Goal: Task Accomplishment & Management: Manage account settings

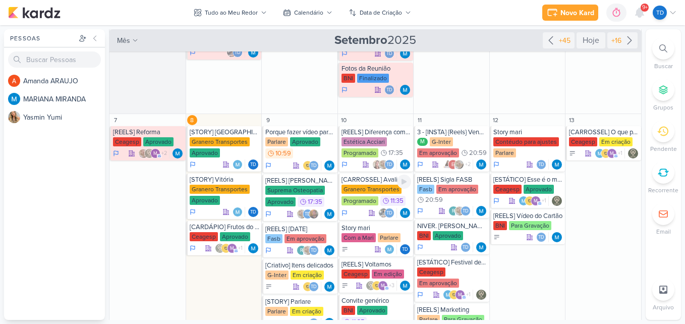
scroll to position [179, 0]
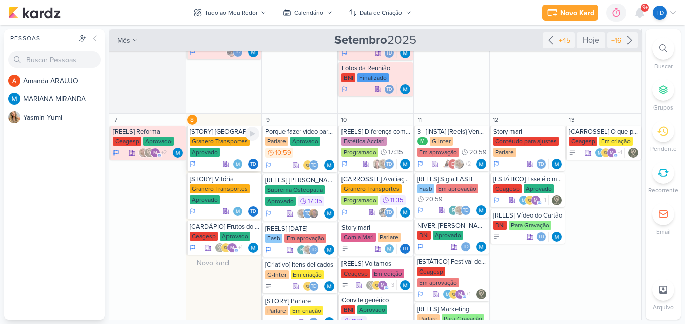
click at [207, 162] on div "Td" at bounding box center [225, 164] width 70 height 10
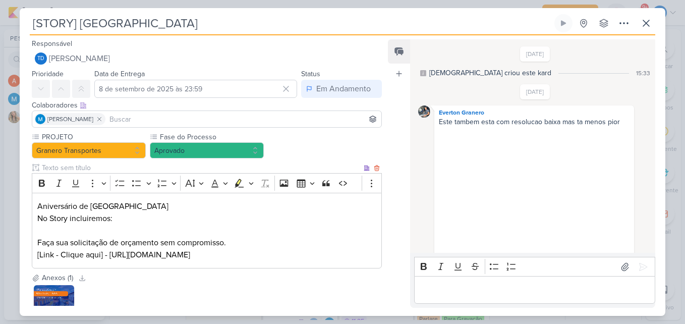
scroll to position [214, 0]
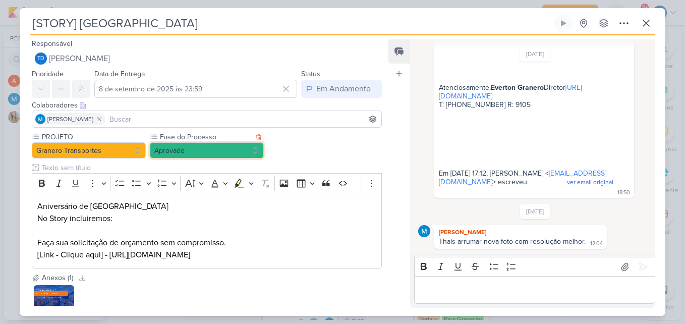
click at [242, 153] on button "Aprovado" at bounding box center [207, 150] width 114 height 16
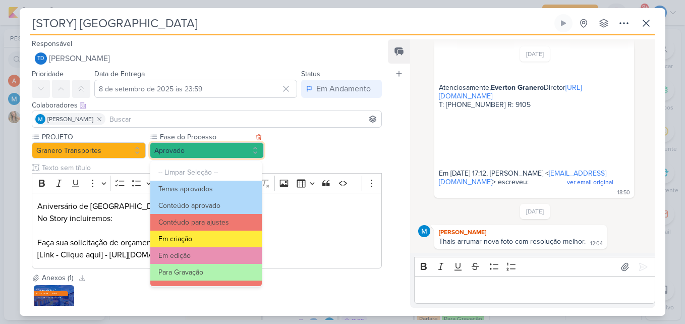
scroll to position [97, 0]
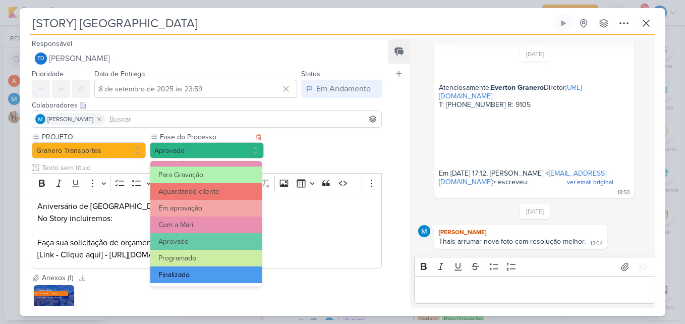
click at [193, 268] on button "Finalizado" at bounding box center [205, 274] width 111 height 17
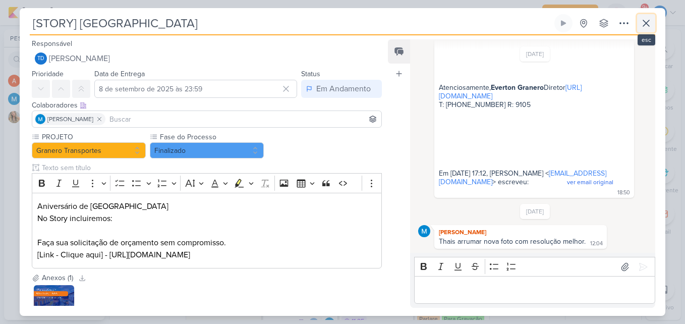
click at [643, 20] on icon at bounding box center [646, 23] width 12 height 12
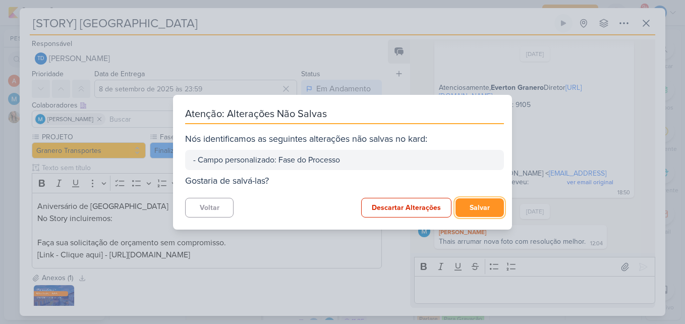
click at [491, 210] on button "Salvar" at bounding box center [479, 207] width 48 height 19
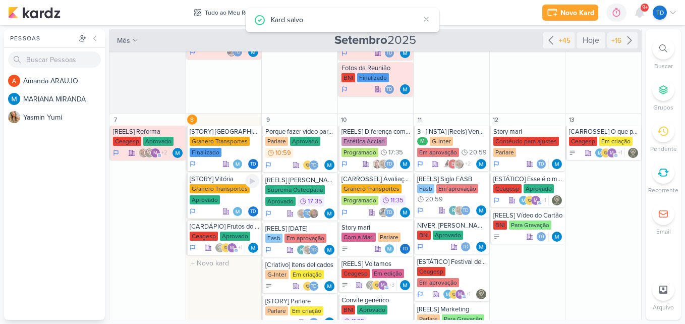
click at [222, 199] on div "Granero Transportes Aprovado" at bounding box center [225, 194] width 70 height 21
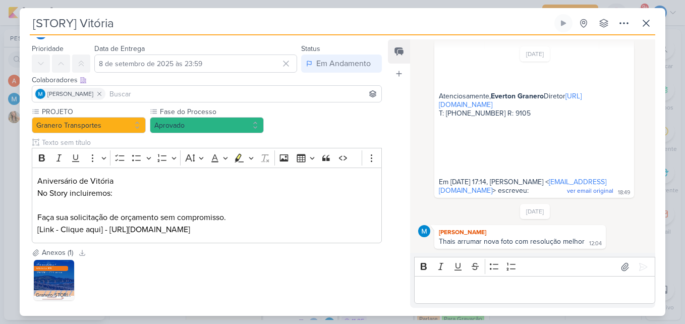
scroll to position [78, 0]
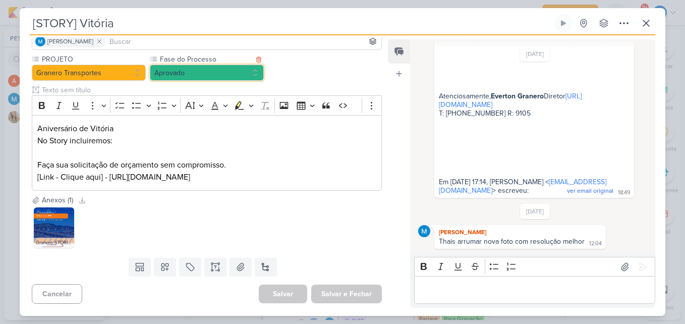
click at [214, 66] on button "Aprovado" at bounding box center [207, 73] width 114 height 16
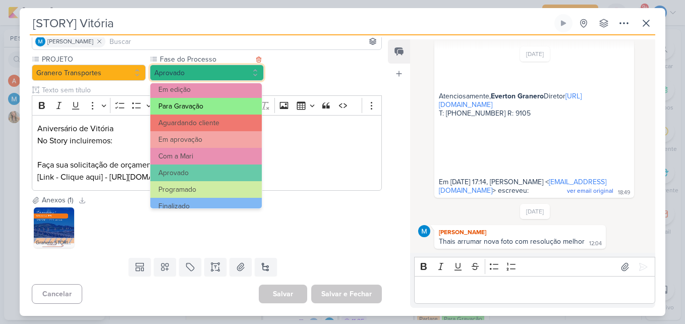
scroll to position [97, 0]
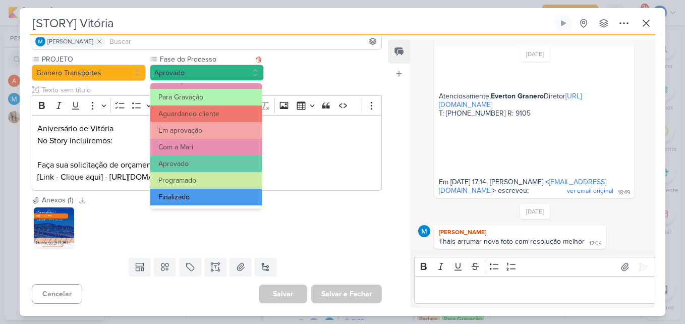
click at [183, 196] on button "Finalizado" at bounding box center [205, 197] width 111 height 17
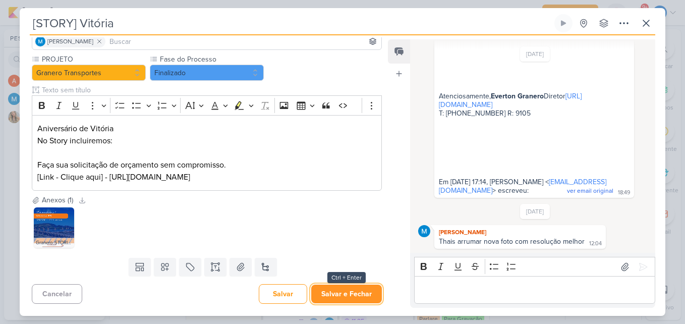
click at [339, 288] on button "Salvar e Fechar" at bounding box center [346, 293] width 71 height 19
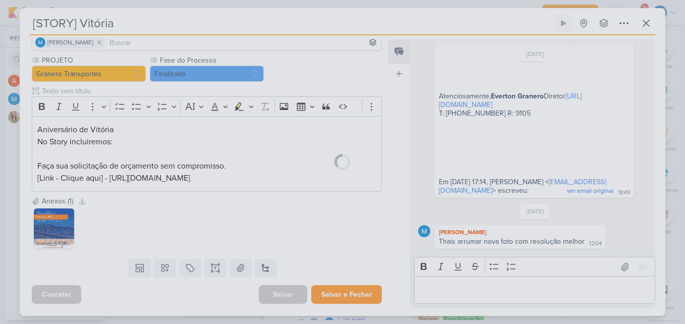
scroll to position [77, 0]
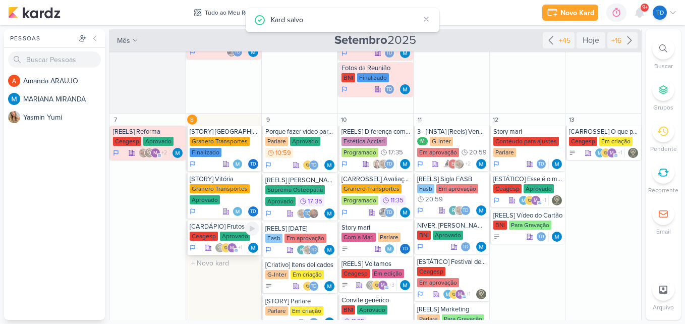
click at [216, 233] on div "Ceagesp" at bounding box center [204, 235] width 28 height 9
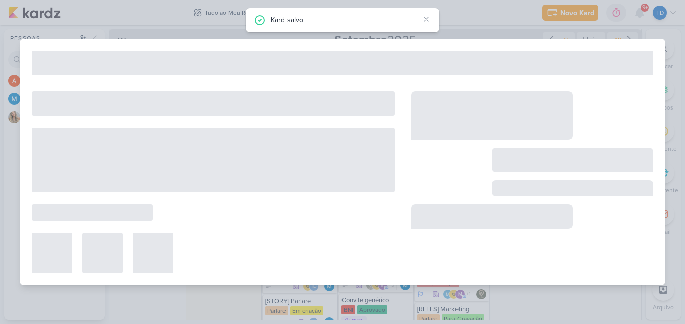
type input "[CARDÁPIO] Frutos do Mar - Semana 1"
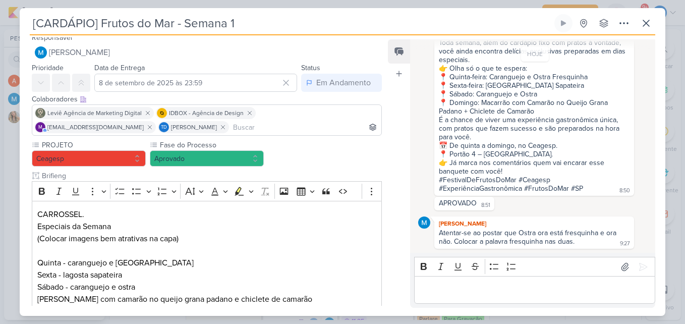
scroll to position [0, 0]
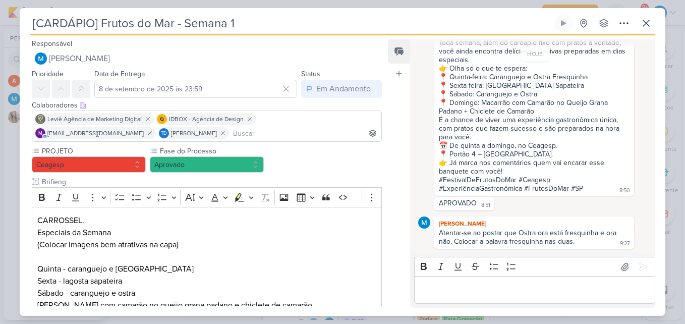
click at [494, 251] on div "[DATE] [PERSON_NAME] criou este kard 11:35 HOJE IDBOX - Agência de Design" at bounding box center [532, 146] width 244 height 212
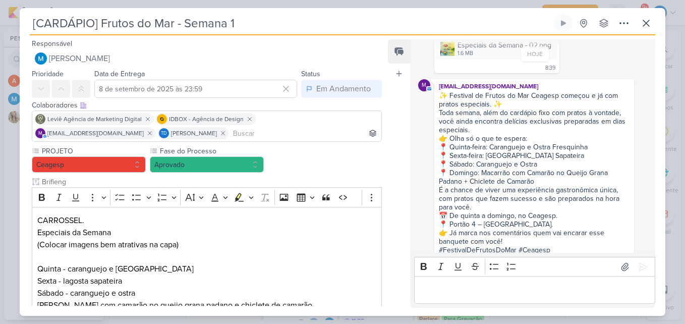
scroll to position [184, 0]
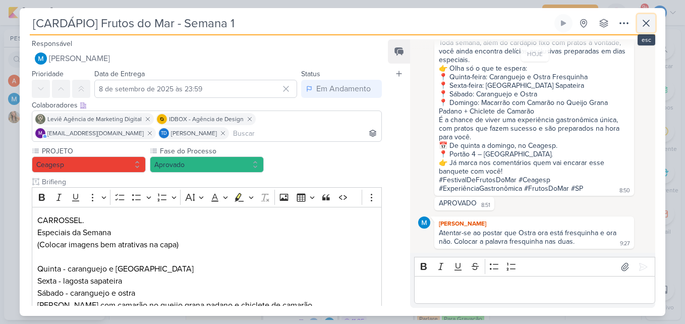
click at [648, 31] on button at bounding box center [646, 23] width 18 height 18
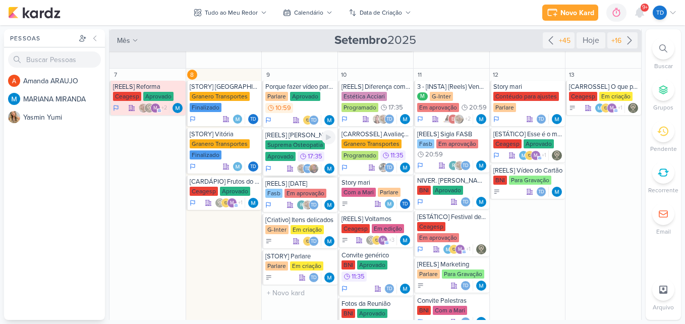
scroll to position [225, 0]
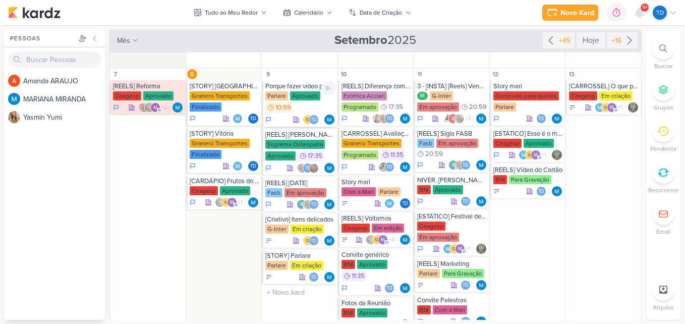
click at [297, 93] on div "Aprovado" at bounding box center [305, 95] width 30 height 9
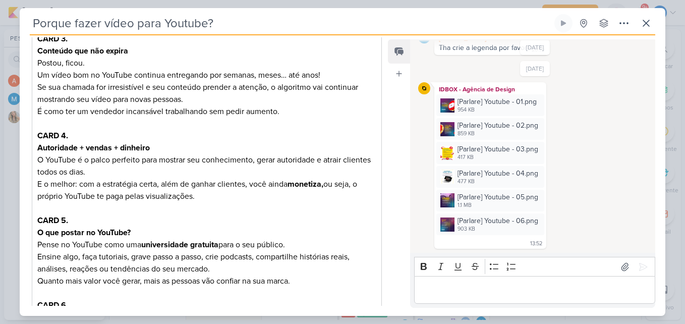
scroll to position [455, 0]
click at [644, 15] on button at bounding box center [646, 23] width 18 height 18
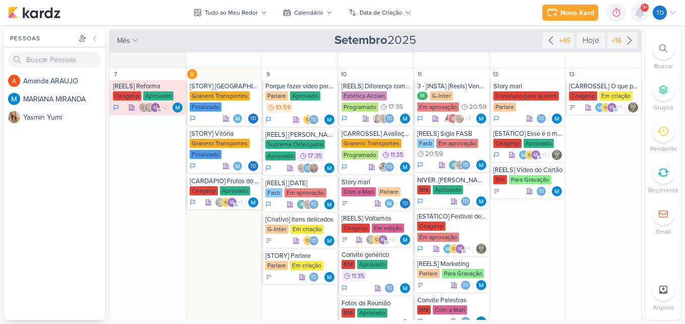
click at [637, 9] on icon at bounding box center [639, 13] width 12 height 12
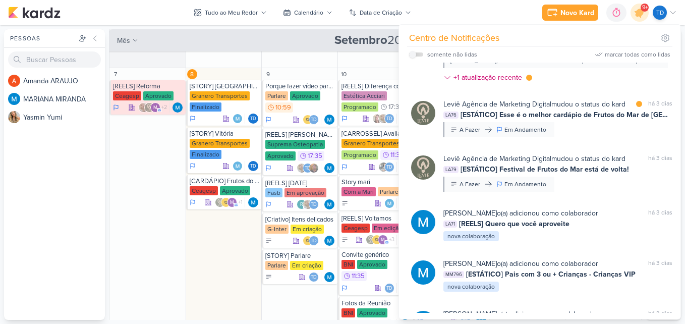
scroll to position [2316, 0]
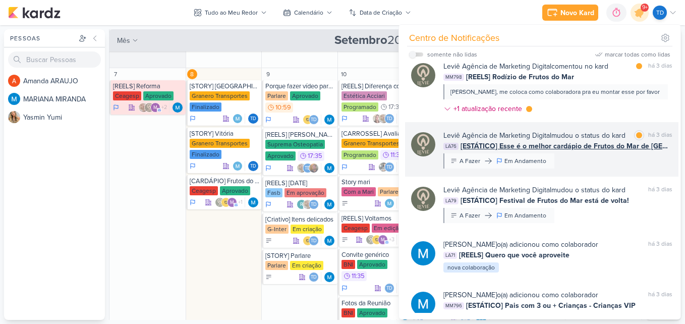
click at [586, 168] on div "Leviê Agência de Marketing Digital mudou o status do kard marcar como lida há 3…" at bounding box center [557, 149] width 229 height 38
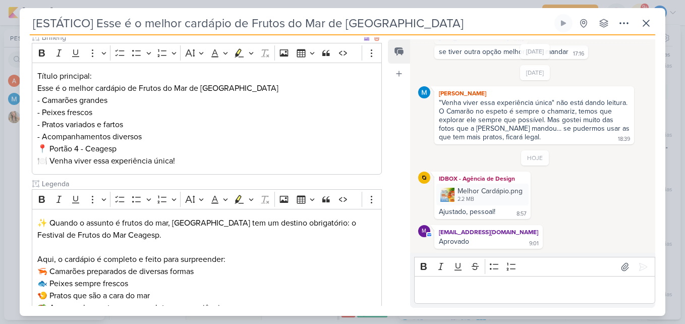
scroll to position [0, 0]
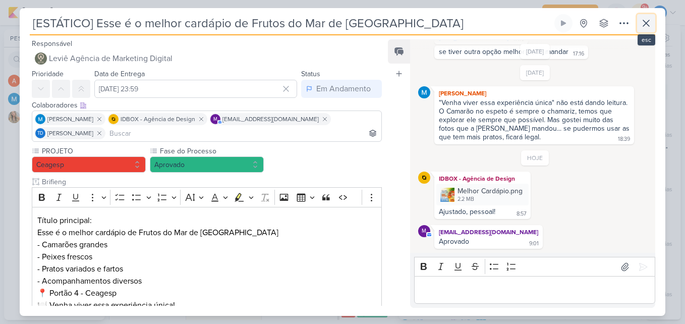
click at [637, 29] on button at bounding box center [646, 23] width 18 height 18
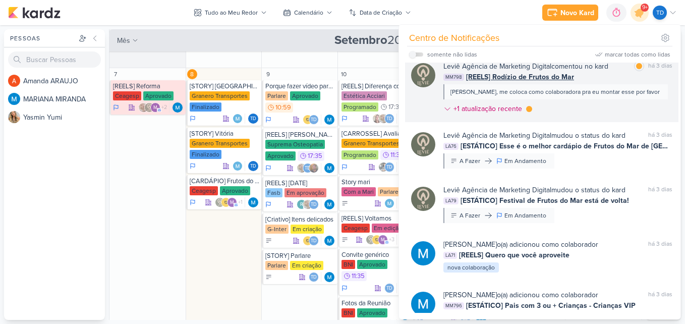
click at [601, 118] on div "Leviê Agência de Marketing Digital comentou no kard marcar como lida há 3 dias …" at bounding box center [557, 89] width 229 height 57
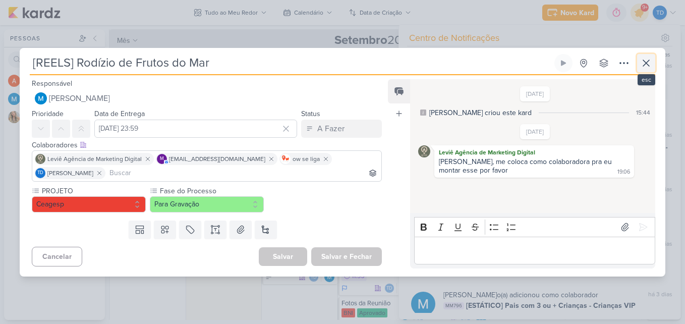
click at [648, 63] on icon at bounding box center [646, 63] width 12 height 12
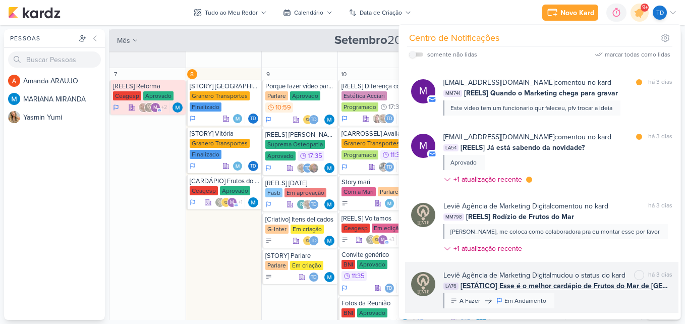
scroll to position [2176, 0]
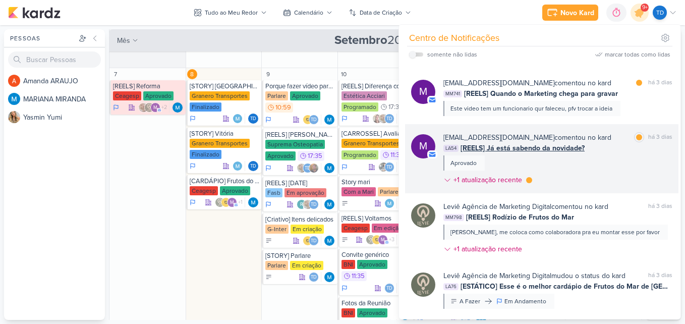
click at [592, 168] on div "[EMAIL_ADDRESS][DOMAIN_NAME] comentou no kard marcar como lida há 3 dias LA54 […" at bounding box center [557, 160] width 229 height 57
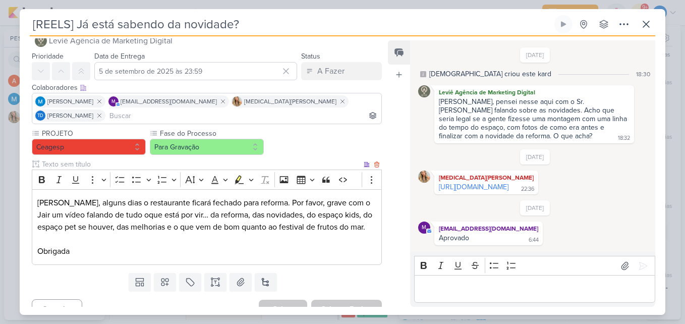
scroll to position [0, 0]
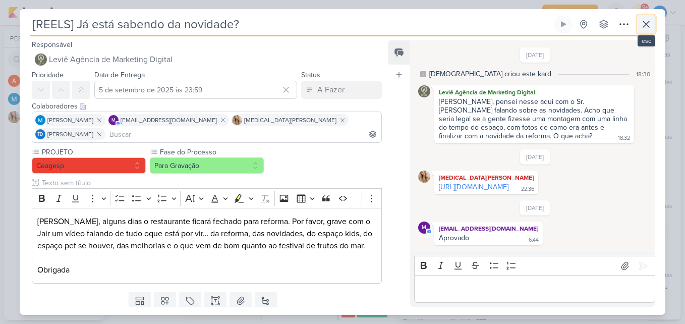
click at [642, 27] on icon at bounding box center [646, 24] width 12 height 12
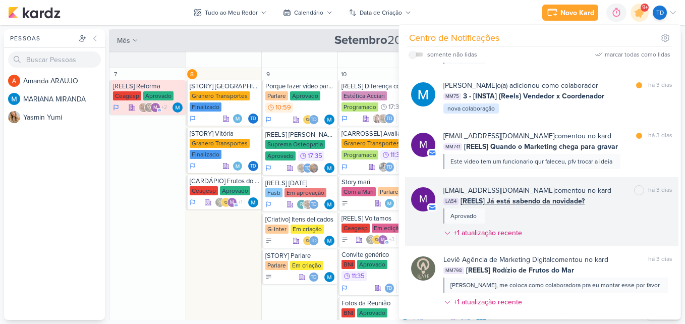
scroll to position [2122, 0]
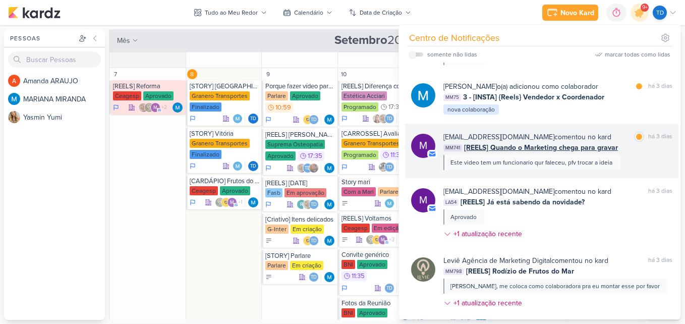
click at [590, 142] on div "[EMAIL_ADDRESS][DOMAIN_NAME] comentou no kard marcar como lida há 3 dias" at bounding box center [557, 137] width 229 height 11
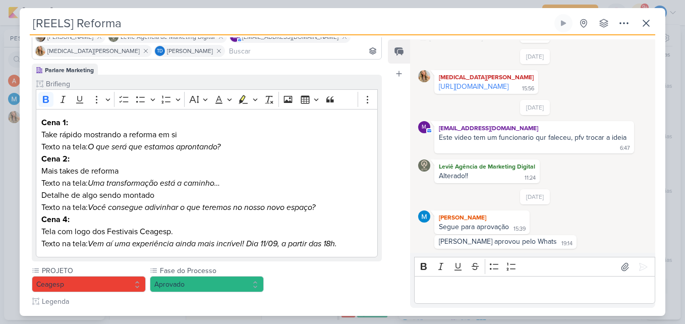
scroll to position [0, 0]
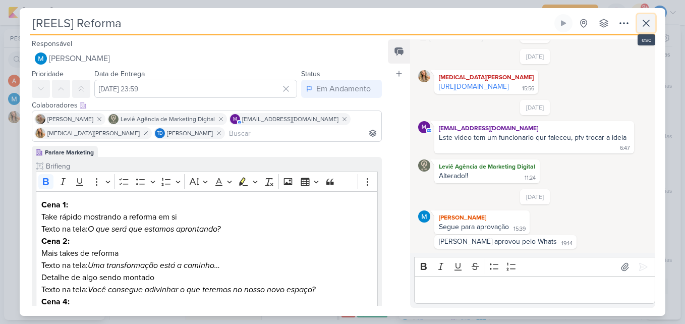
click at [646, 26] on icon at bounding box center [646, 23] width 12 height 12
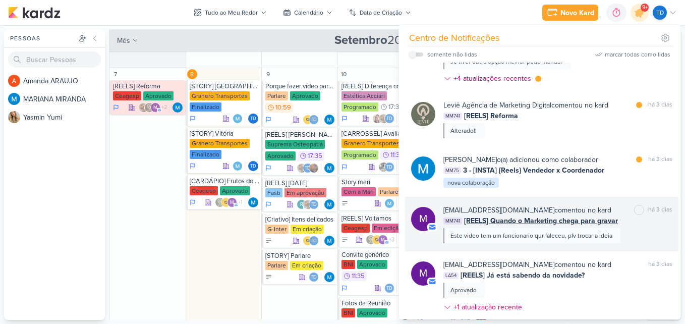
scroll to position [2045, 0]
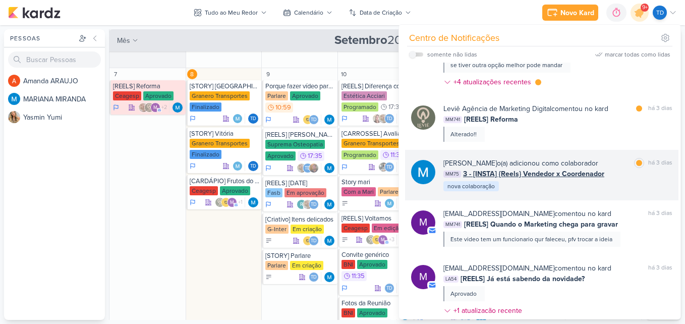
click at [573, 200] on div "[PERSON_NAME] o(a) adicionou como colaborador marcar como lida há 3 dias MM75 3…" at bounding box center [541, 175] width 273 height 50
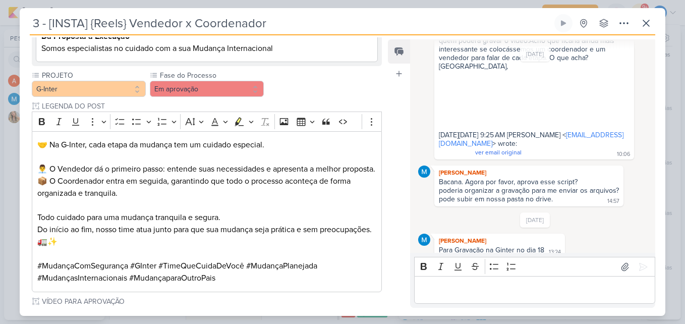
scroll to position [672, 0]
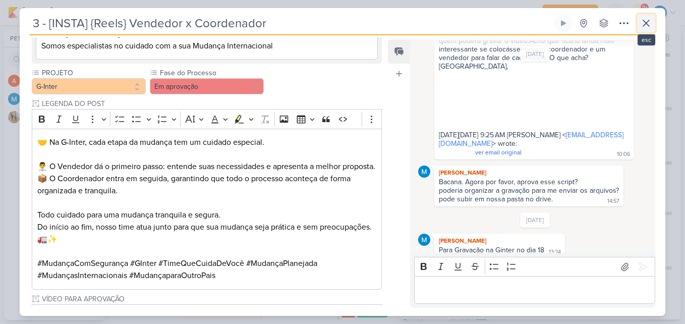
click at [650, 17] on button at bounding box center [646, 23] width 18 height 18
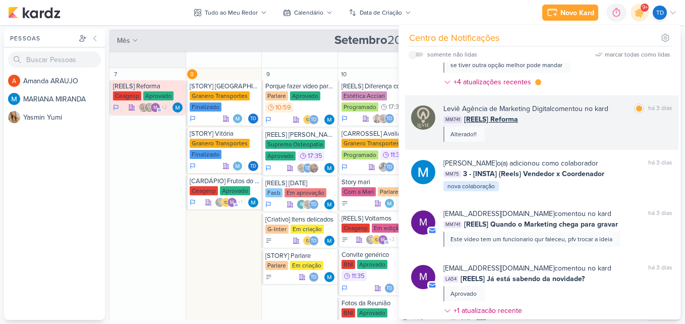
click at [591, 138] on div "Leviê Agência de Marketing Digital comentou no kard marcar como lida há 3 dias …" at bounding box center [557, 122] width 229 height 38
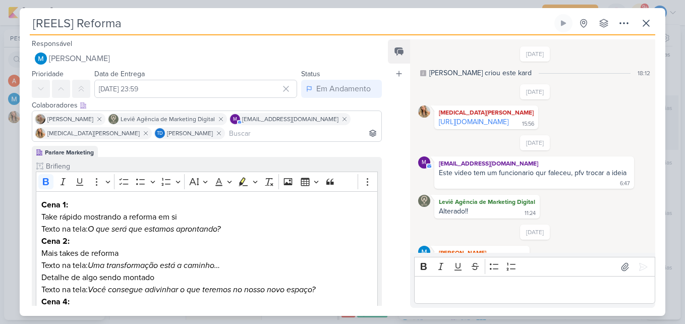
scroll to position [44, 0]
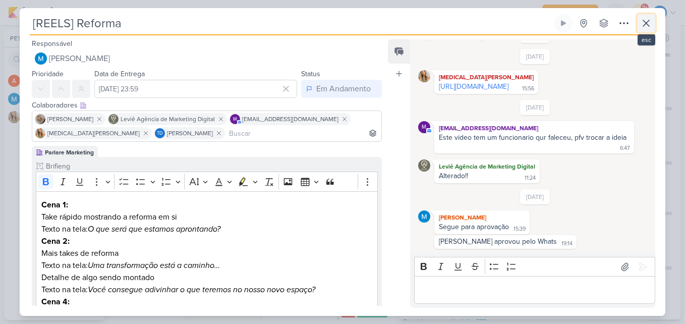
click at [649, 14] on button at bounding box center [646, 23] width 18 height 18
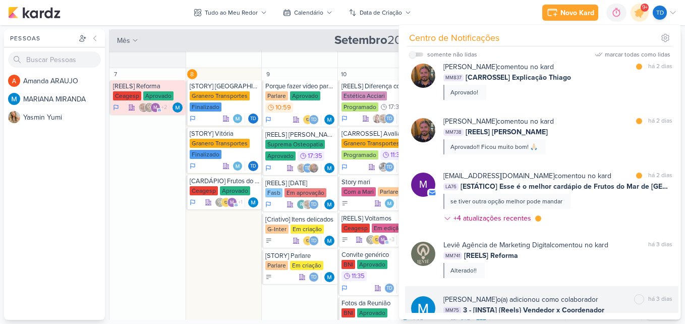
scroll to position [1883, 0]
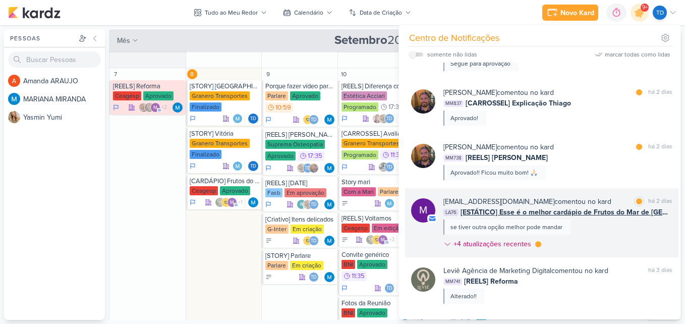
click at [589, 239] on div "[EMAIL_ADDRESS][DOMAIN_NAME] comentou no kard marcar como lida há 2 dias LA76 […" at bounding box center [557, 224] width 229 height 57
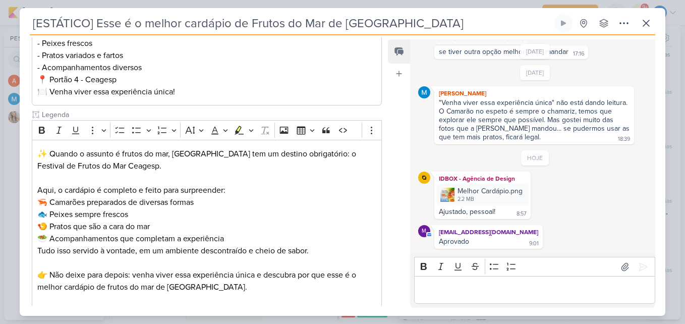
scroll to position [0, 0]
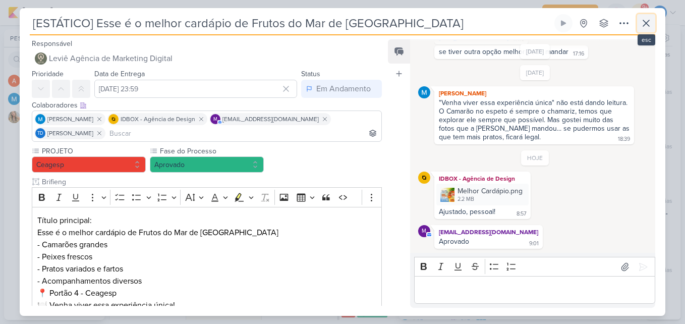
click at [651, 29] on icon at bounding box center [646, 23] width 12 height 12
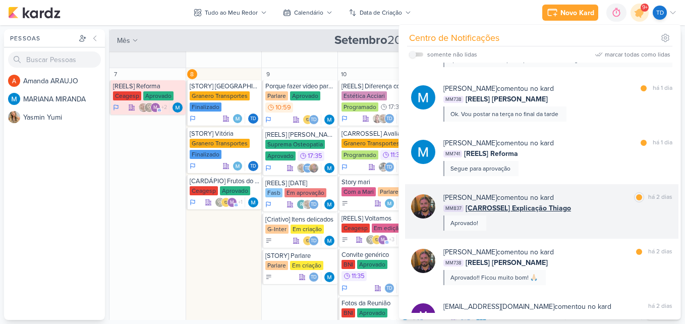
scroll to position [1778, 0]
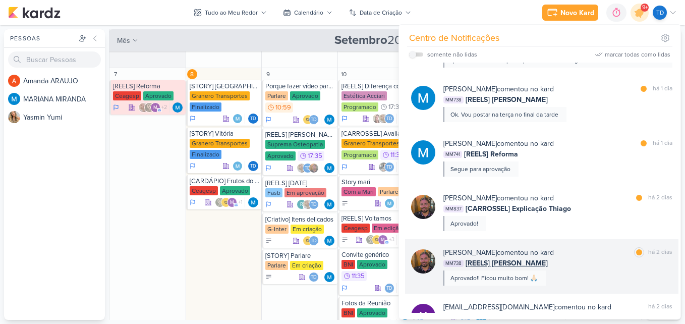
click at [577, 268] on div "MM738 [REELS] [PERSON_NAME]" at bounding box center [557, 263] width 229 height 11
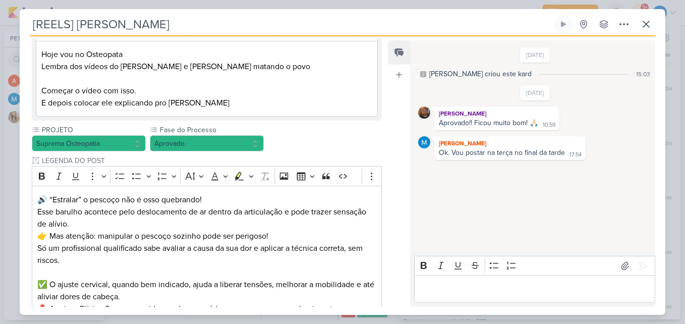
scroll to position [294, 0]
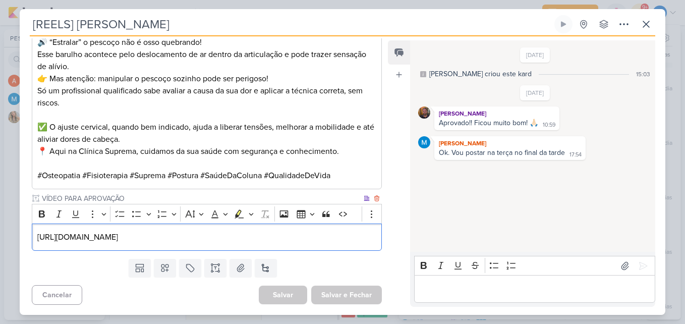
click at [329, 240] on p "[URL][DOMAIN_NAME]" at bounding box center [206, 237] width 339 height 12
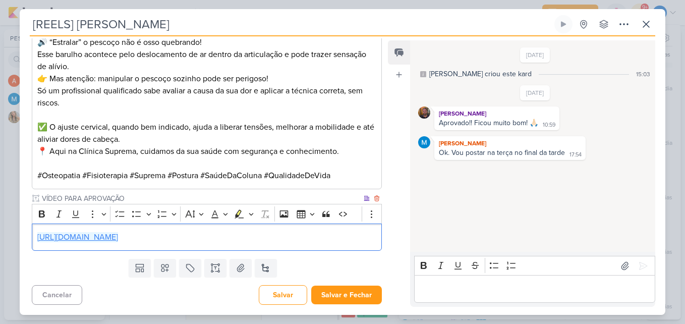
drag, startPoint x: 280, startPoint y: 230, endPoint x: 281, endPoint y: 235, distance: 5.1
click at [281, 235] on div "[URL][DOMAIN_NAME]" at bounding box center [207, 237] width 350 height 28
click at [118, 235] on link "[URL][DOMAIN_NAME]" at bounding box center [77, 237] width 81 height 10
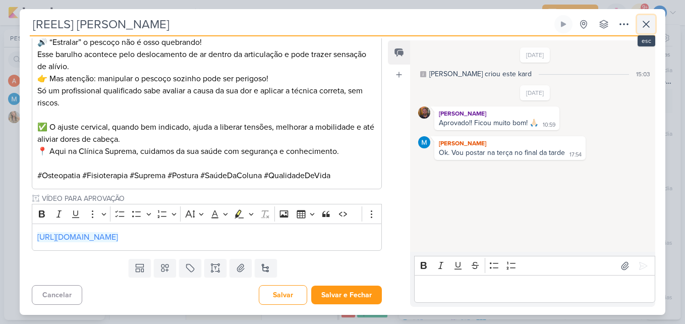
click at [638, 29] on button at bounding box center [646, 24] width 18 height 18
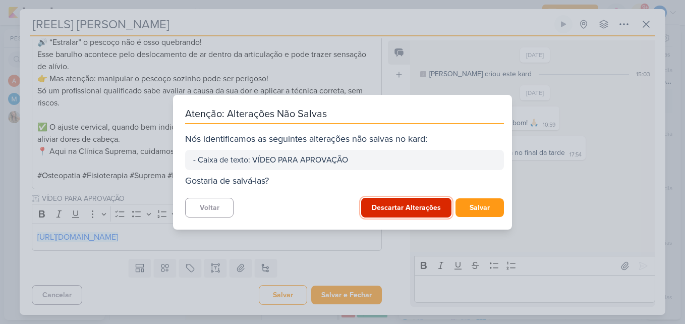
click at [421, 203] on button "Descartar Alterações" at bounding box center [406, 208] width 90 height 20
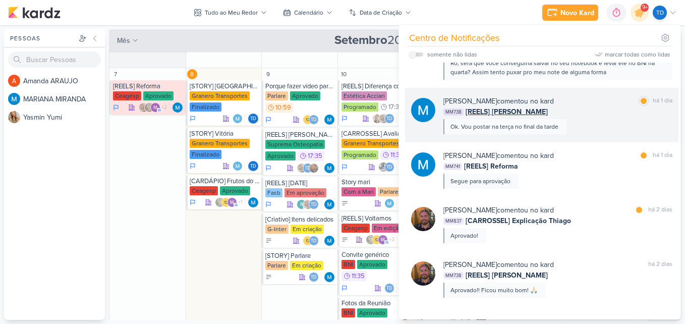
scroll to position [1815, 0]
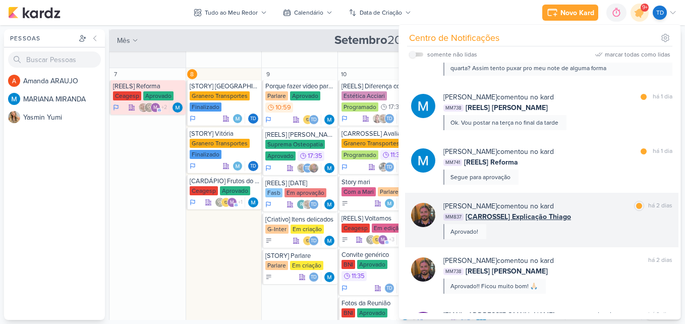
click at [577, 239] on div "[PERSON_NAME] comentou no kard marcar como lida há 2 dias MM837 [CARROSSEL] Exp…" at bounding box center [557, 220] width 229 height 38
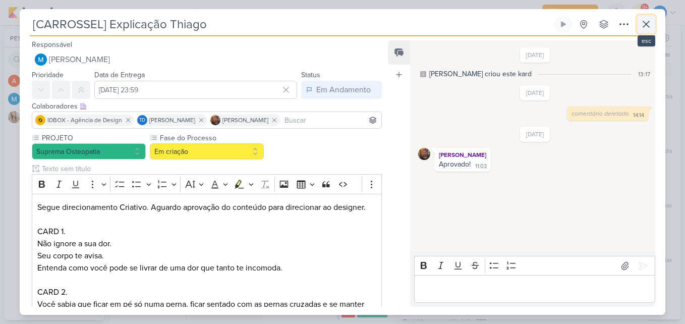
click at [646, 27] on icon at bounding box center [646, 24] width 12 height 12
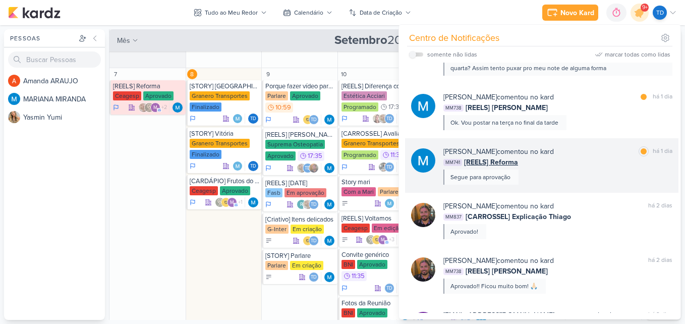
click at [578, 167] on div "MM741 [REELS] Reforma" at bounding box center [557, 162] width 229 height 11
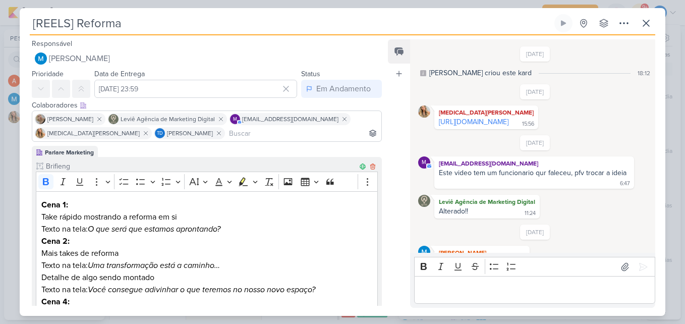
scroll to position [44, 0]
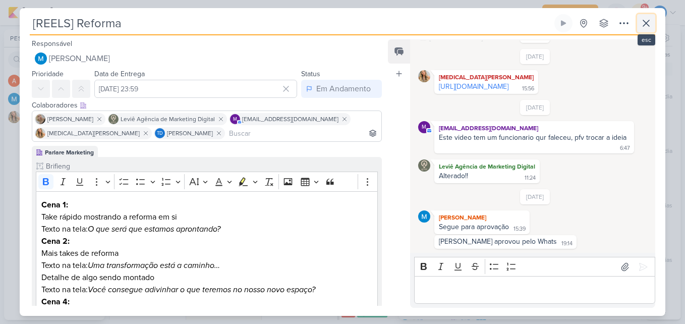
click at [647, 21] on icon at bounding box center [646, 23] width 6 height 6
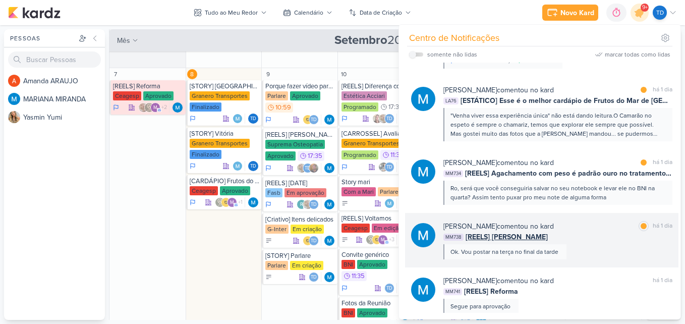
scroll to position [1685, 0]
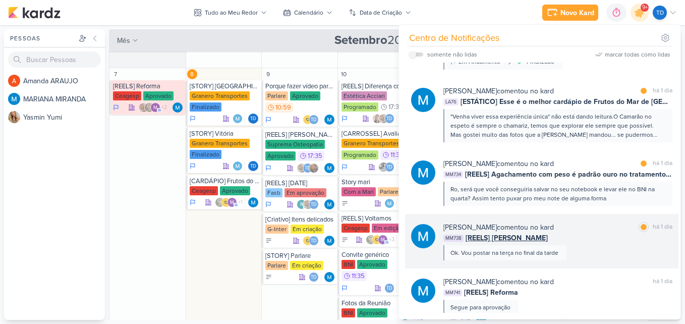
click at [589, 232] on div "[PERSON_NAME] comentou no kard marcar como lida há 1 dia" at bounding box center [557, 227] width 229 height 11
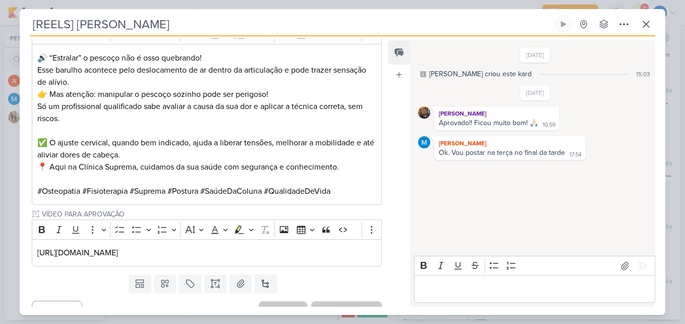
scroll to position [294, 0]
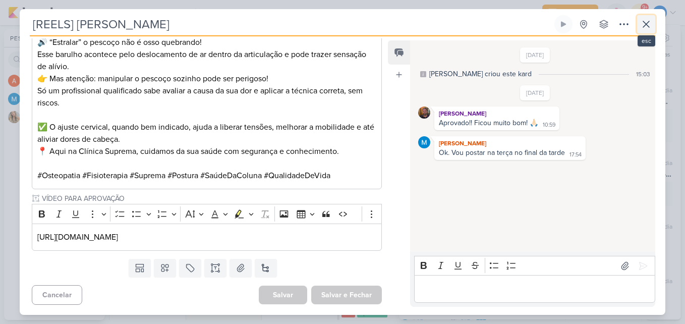
click at [642, 17] on button at bounding box center [646, 24] width 18 height 18
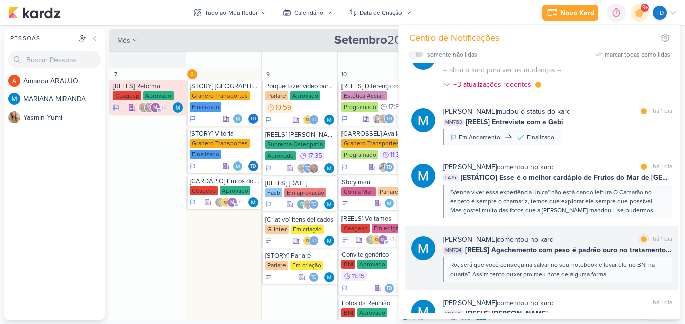
scroll to position [1604, 0]
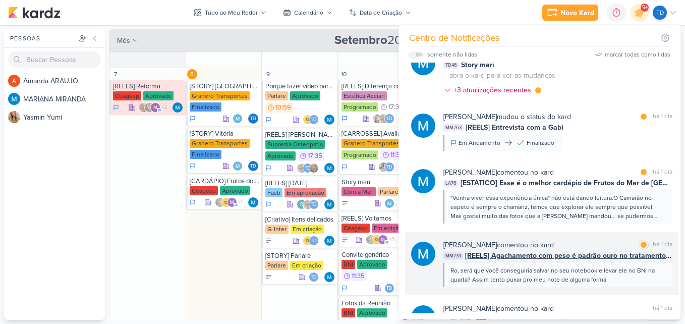
click at [572, 250] on div "[PERSON_NAME] comentou no kard marcar como lida há 1 dia" at bounding box center [557, 244] width 229 height 11
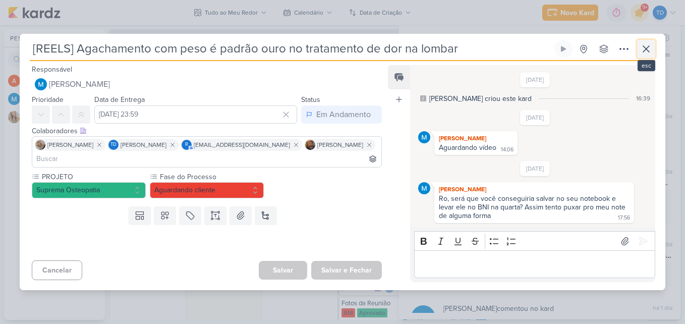
click at [643, 53] on icon at bounding box center [646, 49] width 12 height 12
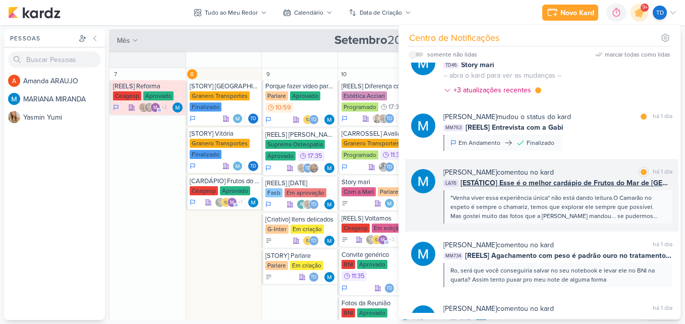
click at [599, 172] on div "[PERSON_NAME] comentou no kard marcar como lida há 1 dia LA76 [ESTÁTICO] Esse é…" at bounding box center [541, 195] width 273 height 73
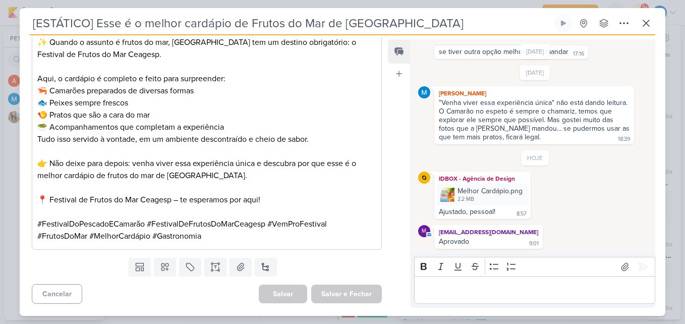
scroll to position [0, 0]
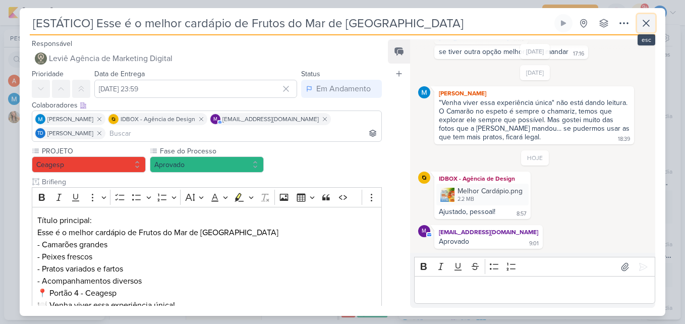
click at [654, 26] on button at bounding box center [646, 23] width 18 height 18
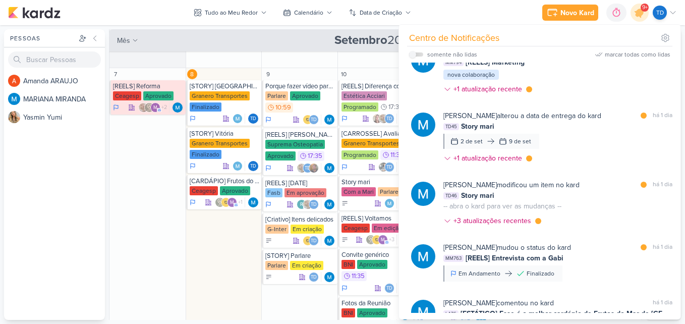
scroll to position [1473, 0]
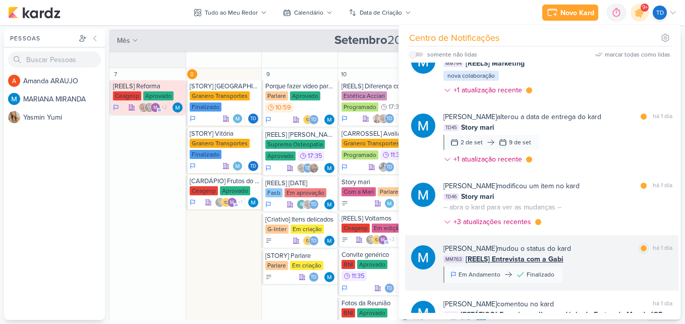
click at [605, 264] on div "MM763 [REELS] Entrevista com a Gabi" at bounding box center [557, 259] width 229 height 11
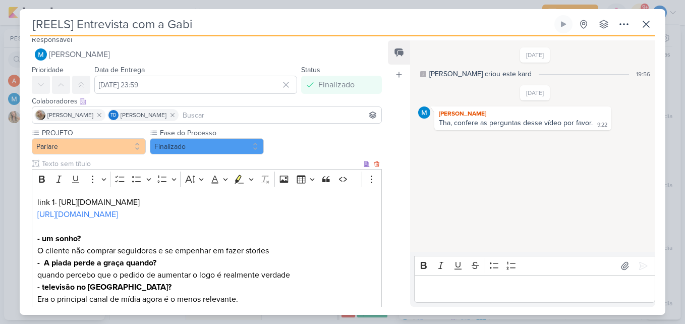
scroll to position [5, 0]
click at [649, 20] on icon at bounding box center [646, 24] width 12 height 12
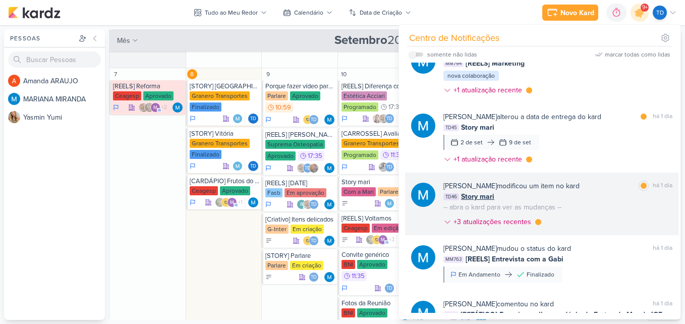
click at [588, 202] on div "TD46 Story mari" at bounding box center [557, 196] width 229 height 11
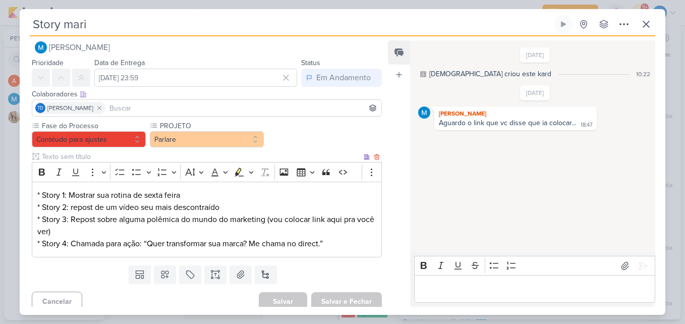
scroll to position [19, 0]
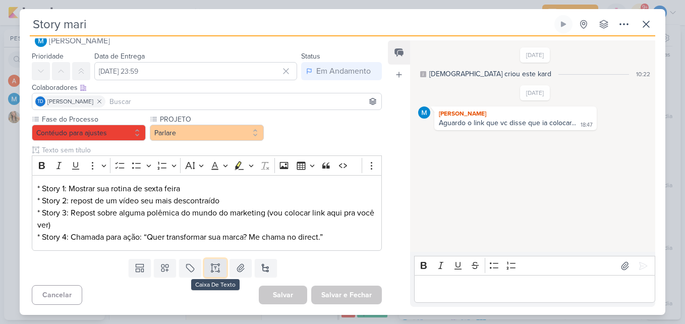
click at [210, 269] on icon at bounding box center [215, 268] width 10 height 10
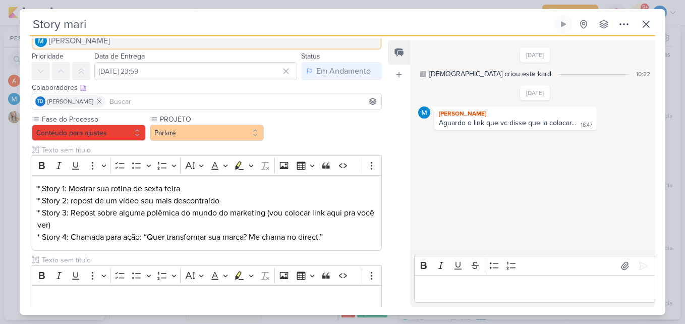
click at [246, 41] on button "[PERSON_NAME]" at bounding box center [207, 41] width 350 height 18
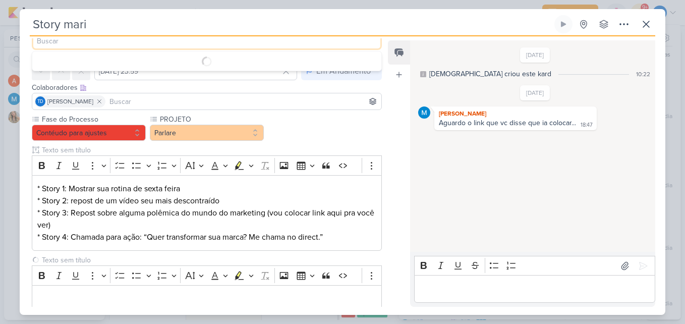
scroll to position [12, 0]
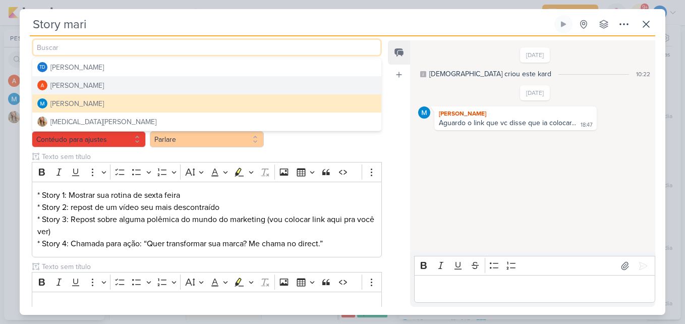
click at [398, 164] on div "Feed Atrelar email Solte o email para atrelar ao kard" at bounding box center [399, 173] width 22 height 266
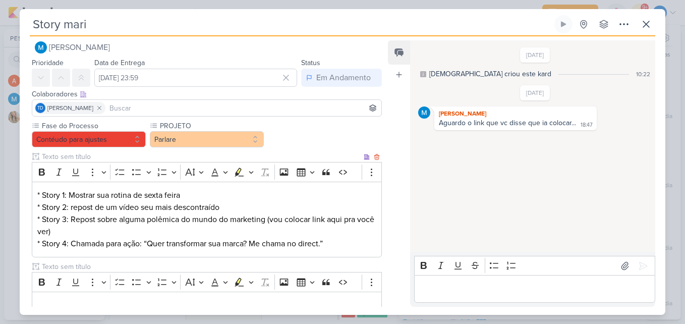
scroll to position [81, 0]
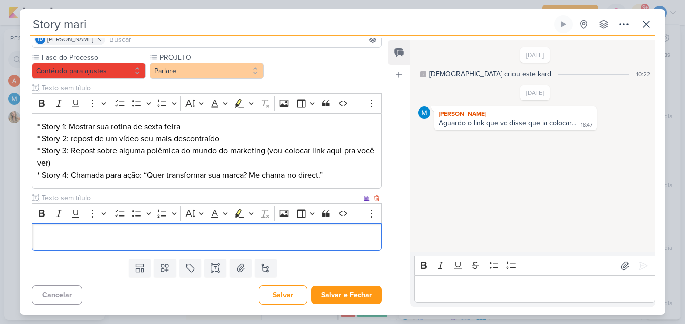
click at [185, 244] on div "Editor editing area: main" at bounding box center [207, 237] width 350 height 28
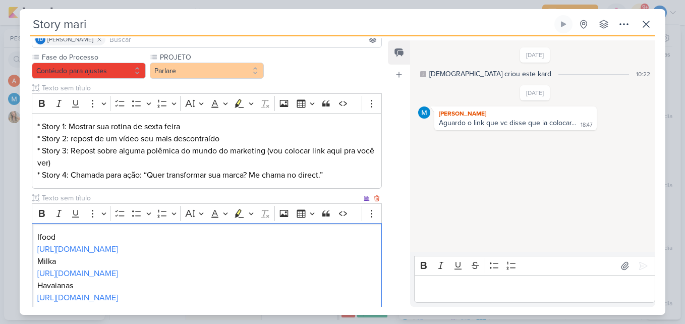
scroll to position [141, 0]
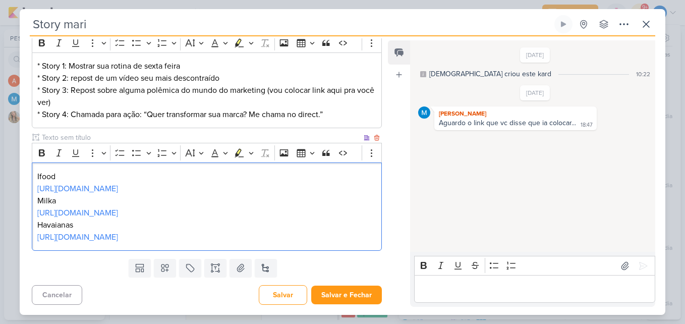
click at [273, 189] on p "[URL][DOMAIN_NAME]" at bounding box center [206, 188] width 339 height 12
click at [221, 231] on p "[URL][DOMAIN_NAME]" at bounding box center [206, 237] width 339 height 12
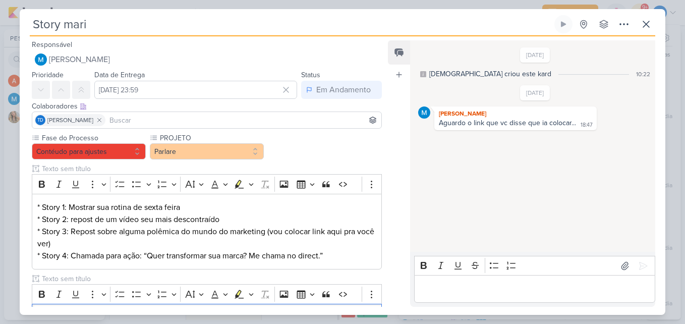
scroll to position [165, 0]
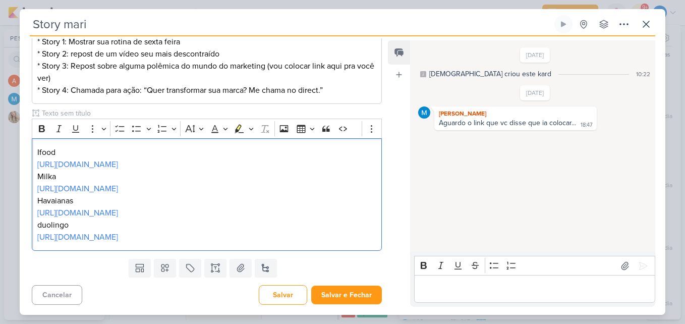
click at [452, 286] on p "Editor editing area: main" at bounding box center [534, 289] width 230 height 12
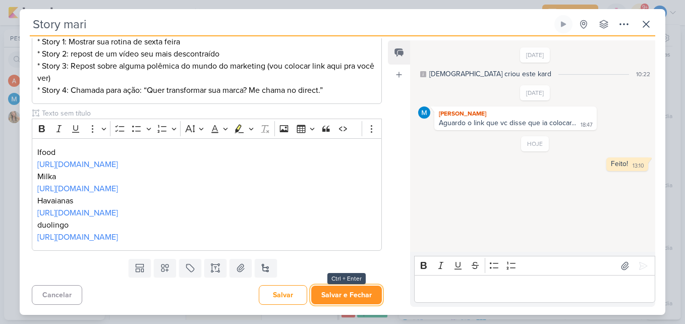
click at [362, 287] on button "Salvar e Fechar" at bounding box center [346, 294] width 71 height 19
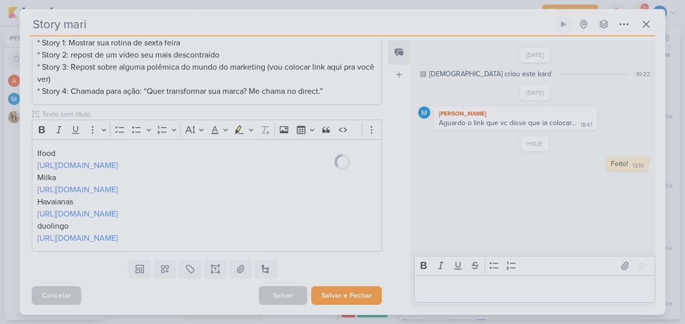
scroll to position [164, 0]
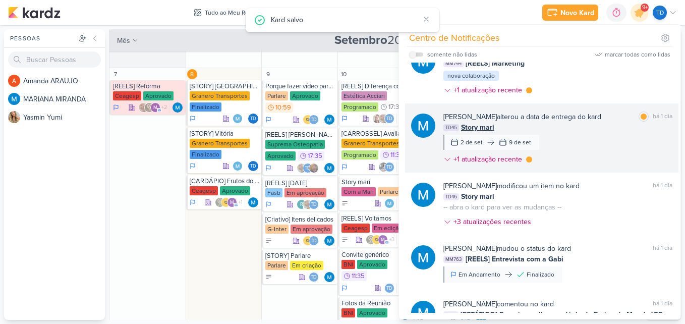
click at [553, 168] on div "[PERSON_NAME] alterou a data de entrega do kard marcar como lida há 1 dia TD45 …" at bounding box center [557, 139] width 229 height 57
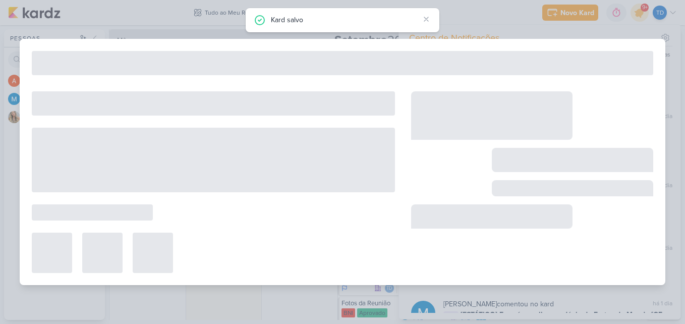
type input "15 de setembro de 2025 às 23:59"
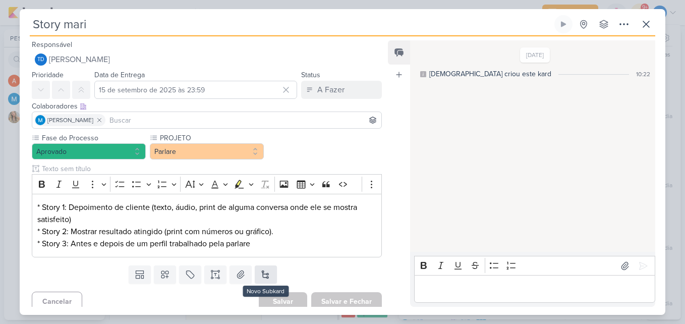
scroll to position [7, 0]
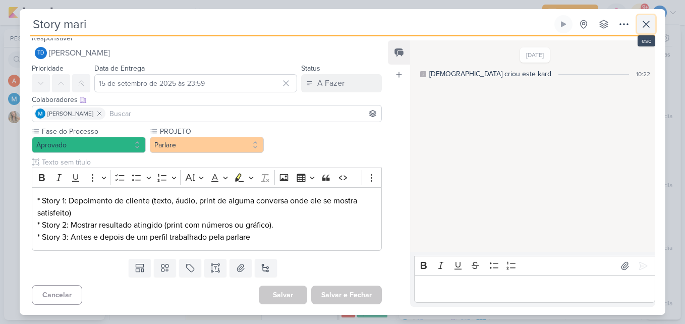
click at [639, 28] on button at bounding box center [646, 24] width 18 height 18
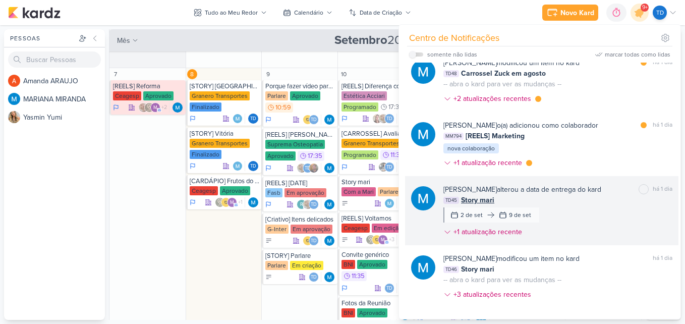
scroll to position [1399, 0]
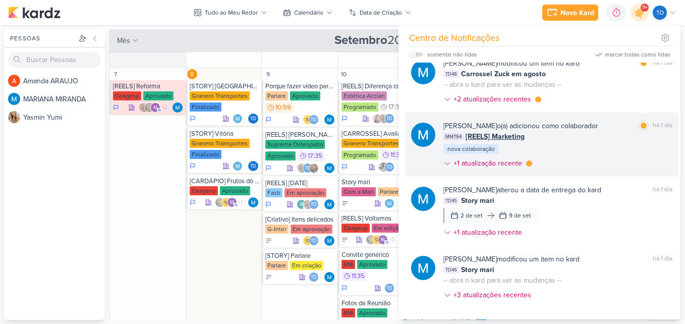
click at [593, 157] on div "[PERSON_NAME] o(a) adicionou como colaborador marcar como lida há 1 dia MM794 […" at bounding box center [557, 146] width 229 height 52
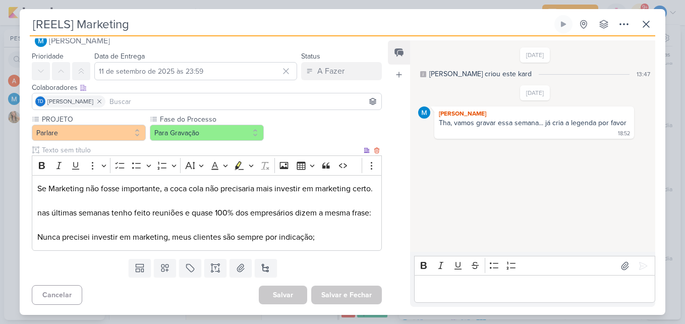
scroll to position [43, 0]
click at [216, 275] on button at bounding box center [215, 268] width 22 height 18
